Goal: Navigation & Orientation: Find specific page/section

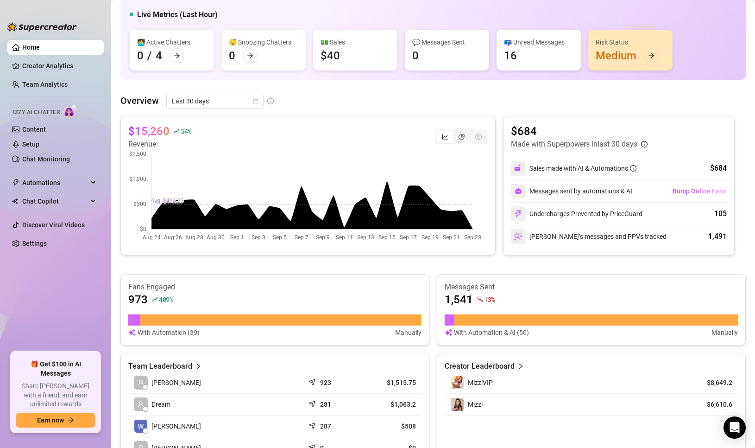
scroll to position [93, 0]
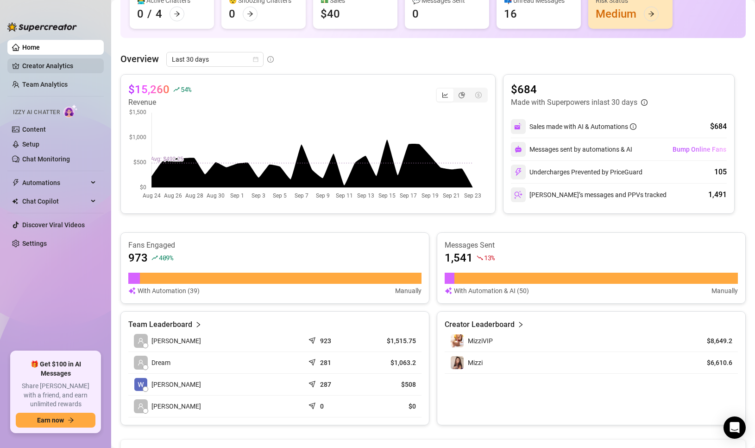
click at [58, 67] on link "Creator Analytics" at bounding box center [59, 65] width 74 height 15
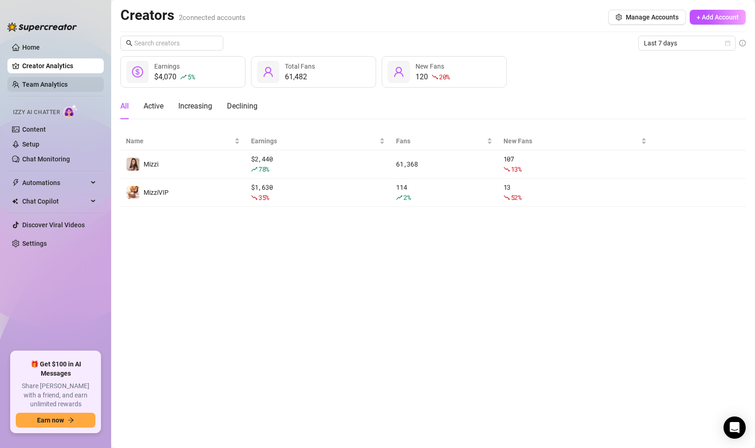
click at [62, 84] on link "Team Analytics" at bounding box center [44, 84] width 45 height 7
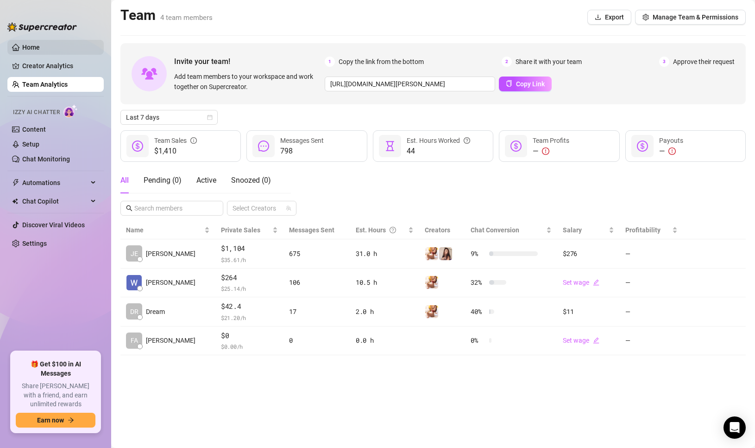
click at [40, 44] on link "Home" at bounding box center [31, 47] width 18 height 7
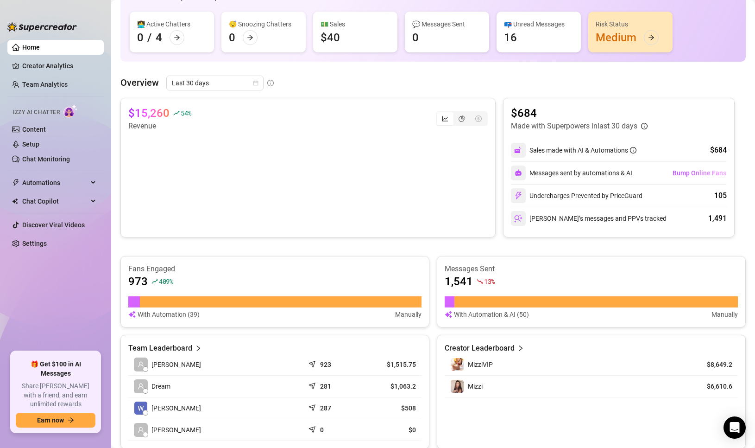
scroll to position [274, 0]
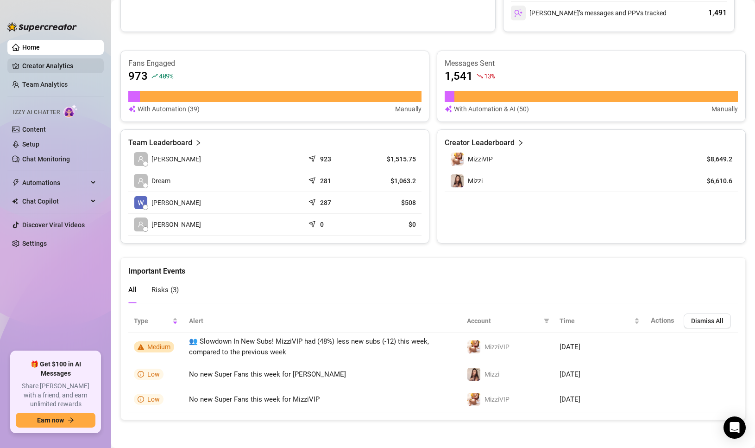
click at [29, 65] on link "Creator Analytics" at bounding box center [59, 65] width 74 height 15
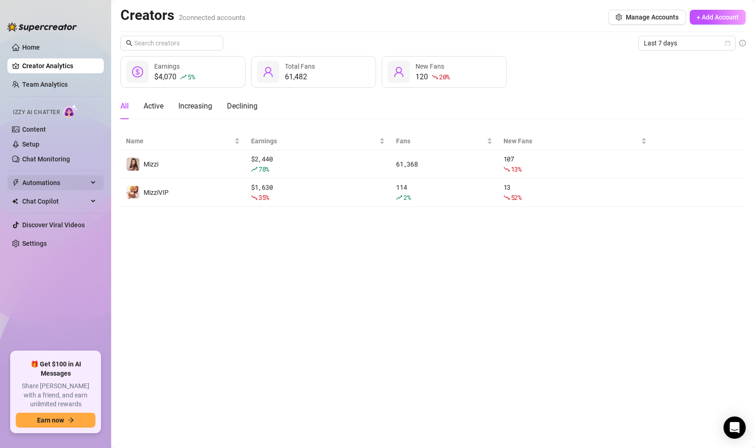
click at [23, 181] on span "Automations" at bounding box center [55, 182] width 66 height 15
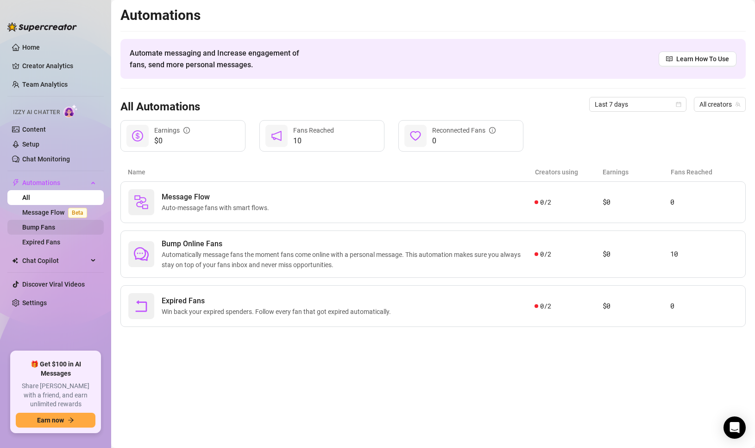
click at [54, 227] on link "Bump Fans" at bounding box center [38, 226] width 33 height 7
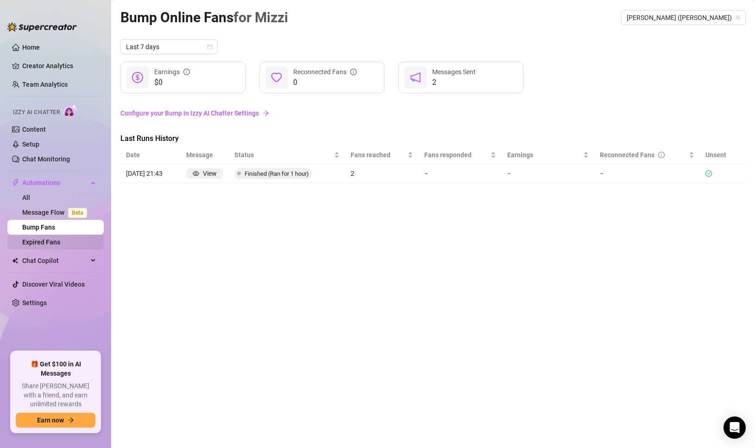
click at [53, 244] on link "Expired Fans" at bounding box center [41, 241] width 38 height 7
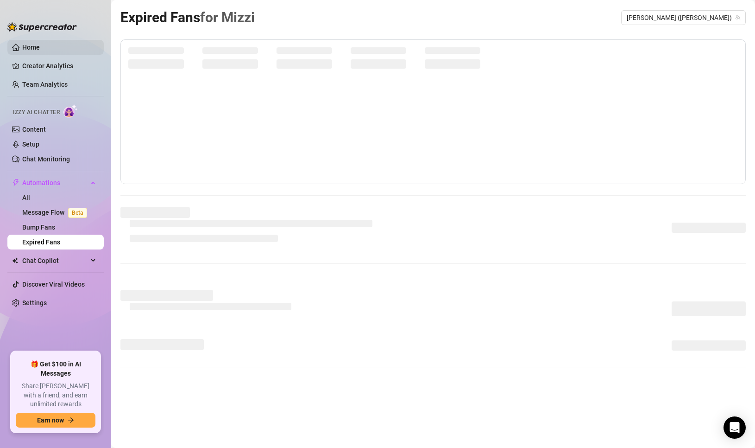
click at [25, 46] on link "Home" at bounding box center [31, 47] width 18 height 7
